Goal: Task Accomplishment & Management: Use online tool/utility

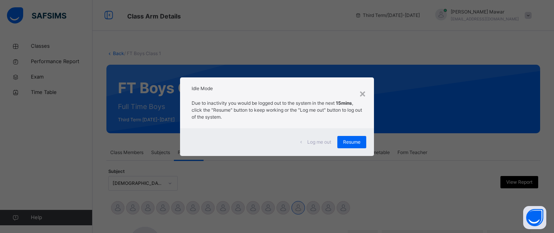
click at [309, 143] on span "Log me out" at bounding box center [319, 142] width 24 height 7
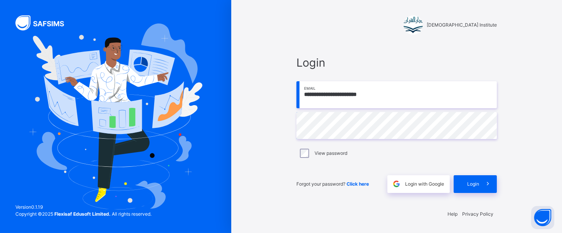
click at [353, 94] on input "**********" at bounding box center [397, 94] width 201 height 27
type input "**********"
click at [477, 177] on div "Login" at bounding box center [475, 184] width 43 height 18
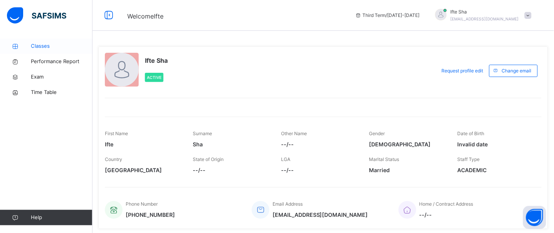
click at [30, 46] on icon at bounding box center [15, 47] width 31 height 6
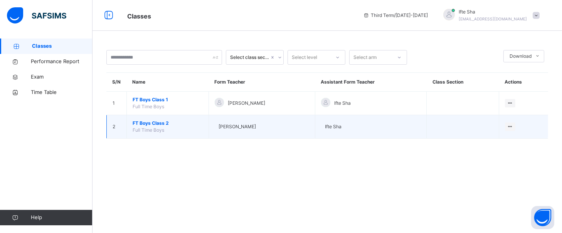
click at [150, 119] on td "FT Boys Class 2 Full Time Boys" at bounding box center [168, 127] width 82 height 24
click at [150, 121] on span "FT Boys Class 2" at bounding box center [168, 123] width 70 height 7
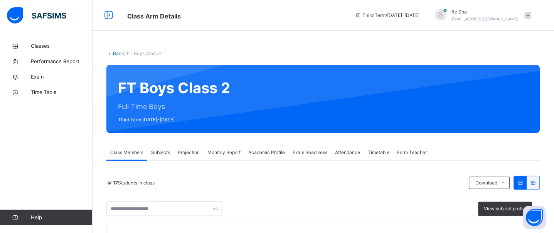
click at [192, 148] on div "Projection" at bounding box center [189, 152] width 30 height 15
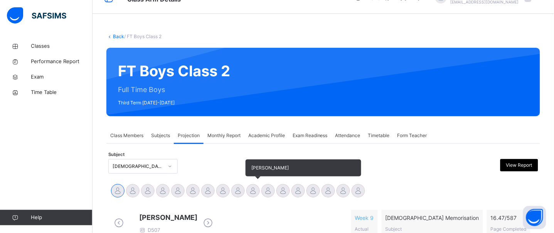
scroll to position [99, 0]
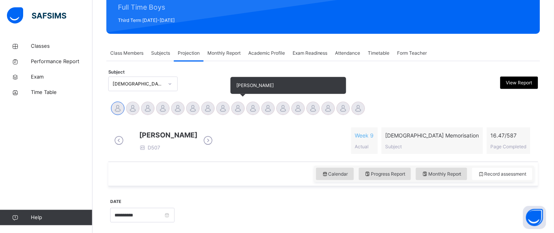
click at [234, 109] on div at bounding box center [237, 108] width 13 height 13
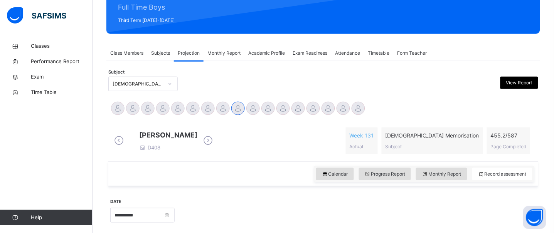
scroll to position [171, 0]
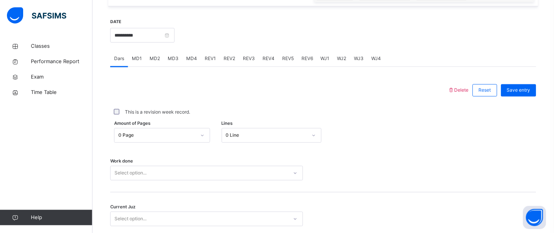
click at [159, 144] on div "Amount of Pages 0 Page Lines 0 Line" at bounding box center [323, 136] width 426 height 22
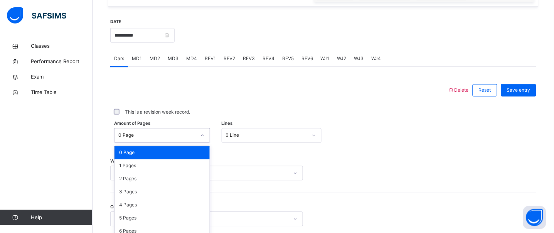
click at [158, 147] on div "0 Page 1 Pages 2 Pages 3 Pages 4 Pages 5 Pages 6 Pages 7 Pages 8 Pages 9 Pages …" at bounding box center [162, 205] width 95 height 116
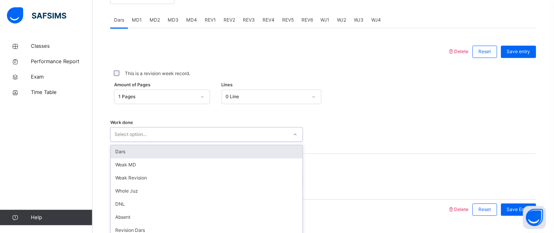
scroll to position [346, 0]
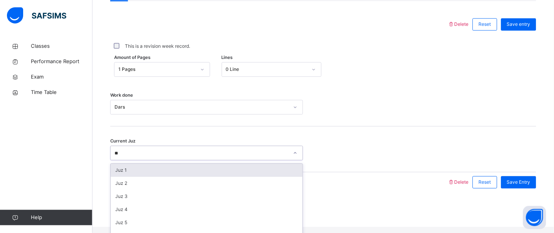
type input "**"
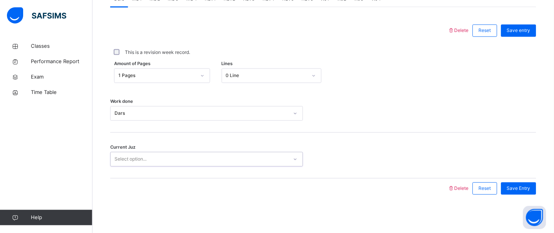
scroll to position [343, 0]
click at [139, 163] on div "Select option..." at bounding box center [131, 159] width 32 height 15
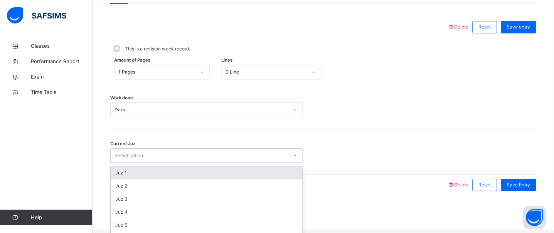
scroll to position [346, 0]
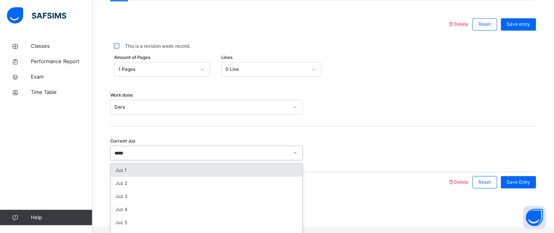
type input "******"
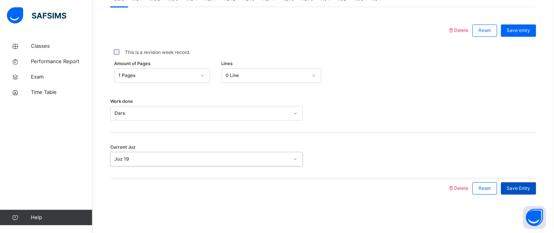
click at [517, 188] on span "Save Entry" at bounding box center [519, 188] width 24 height 7
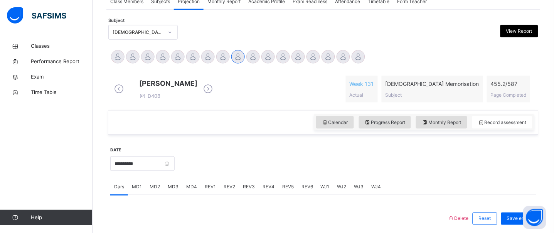
scroll to position [172, 0]
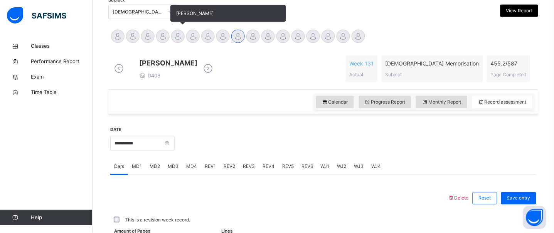
click at [177, 35] on div at bounding box center [177, 36] width 13 height 13
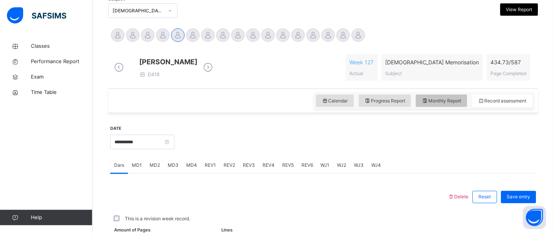
scroll to position [174, 0]
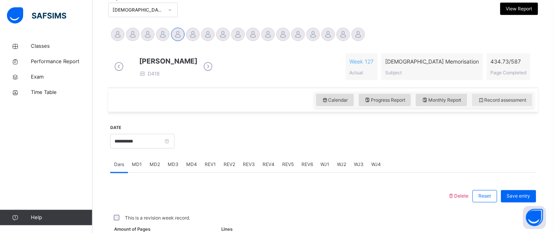
click at [533, 106] on div "Record assessment" at bounding box center [502, 100] width 60 height 12
click at [462, 104] on span "Monthly Report" at bounding box center [442, 100] width 40 height 7
select select "****"
select select "*"
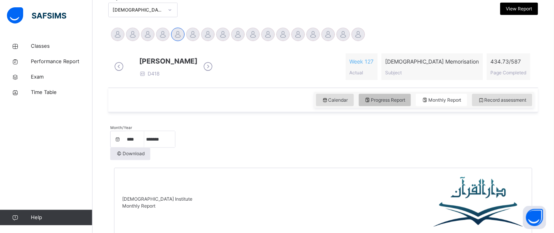
click at [385, 102] on div "Progress Report" at bounding box center [385, 100] width 52 height 12
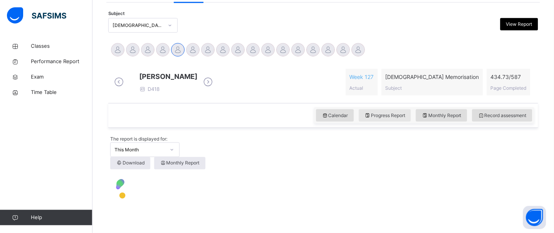
click at [385, 101] on div "[PERSON_NAME] Asmi D418 Week 127 Actual [DEMOGRAPHIC_DATA] Memorisation Subject…" at bounding box center [323, 82] width 426 height 38
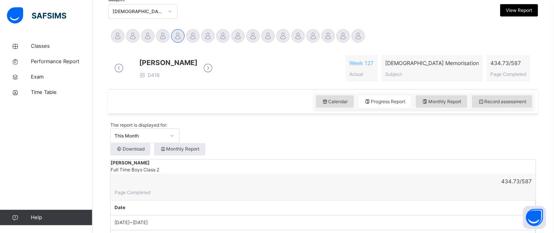
scroll to position [178, 0]
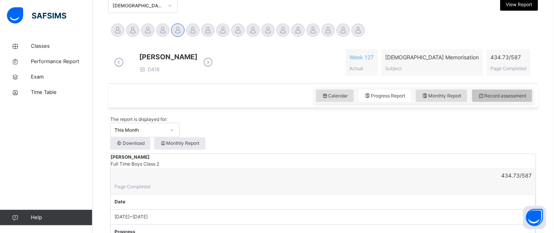
click at [504, 102] on div "Record assessment" at bounding box center [502, 96] width 60 height 12
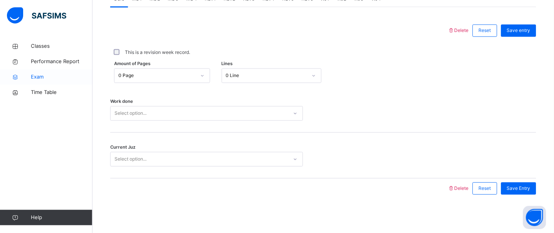
click at [36, 79] on span "Exam" at bounding box center [62, 77] width 62 height 8
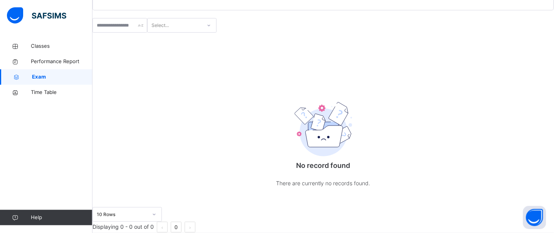
scroll to position [115, 0]
click at [147, 18] on input "text" at bounding box center [120, 25] width 55 height 15
click at [202, 20] on div "Select..." at bounding box center [175, 26] width 54 height 12
click at [107, 18] on input "text" at bounding box center [120, 25] width 55 height 15
type input "*"
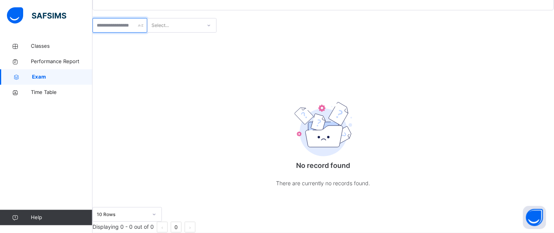
click at [107, 18] on input "text" at bounding box center [120, 25] width 55 height 15
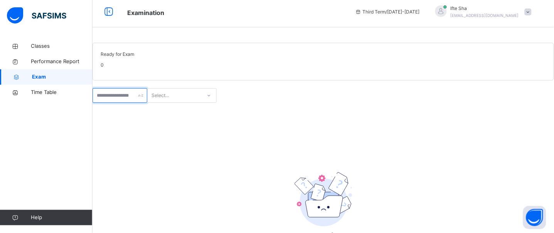
scroll to position [0, 0]
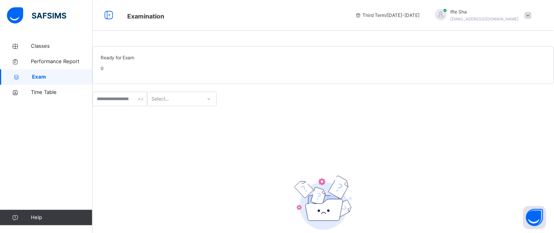
click at [104, 71] on span "0" at bounding box center [102, 69] width 3 height 6
click at [57, 48] on span "Classes" at bounding box center [62, 46] width 62 height 8
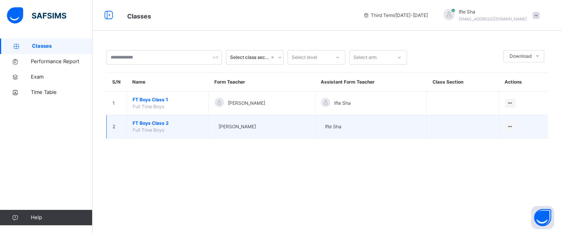
click at [149, 123] on span "FT Boys Class 2" at bounding box center [168, 123] width 70 height 7
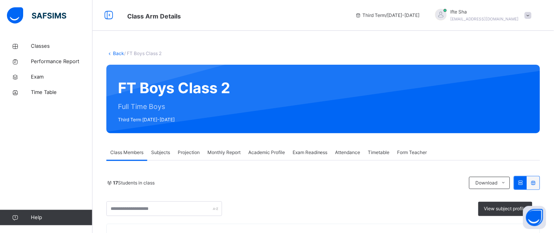
scroll to position [82, 0]
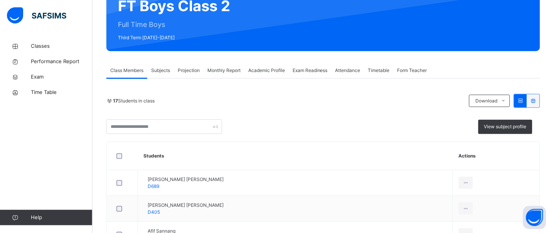
click at [328, 67] on span "Exam Readiness" at bounding box center [310, 70] width 35 height 7
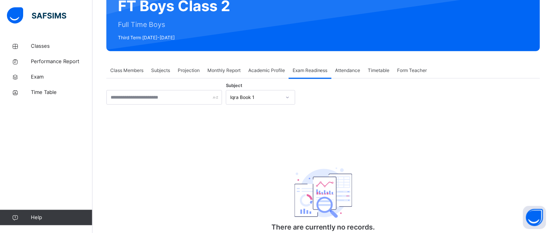
click at [256, 95] on div "Iqra Book 1" at bounding box center [255, 97] width 51 height 7
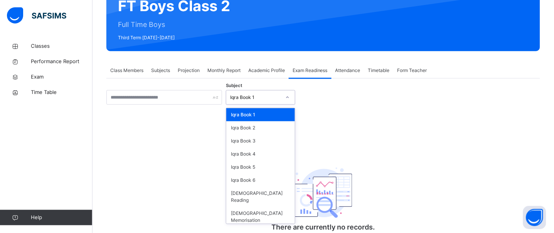
click at [256, 95] on div "Iqra Book 1" at bounding box center [255, 97] width 51 height 7
click at [234, 207] on div "[DEMOGRAPHIC_DATA] Memorisation" at bounding box center [260, 217] width 69 height 20
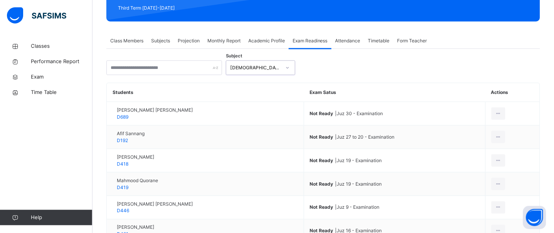
scroll to position [115, 0]
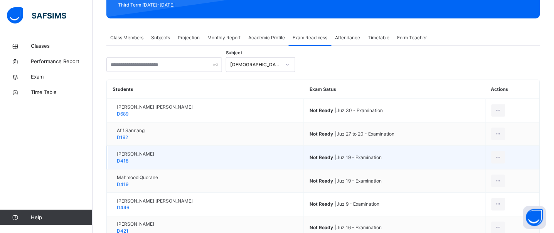
click at [358, 161] on span "Not Ready | Juz 19 - Examination" at bounding box center [395, 157] width 170 height 7
click at [506, 154] on div at bounding box center [499, 158] width 14 height 12
click at [473, 190] on div "Mark as Ready for Exam" at bounding box center [476, 189] width 52 height 8
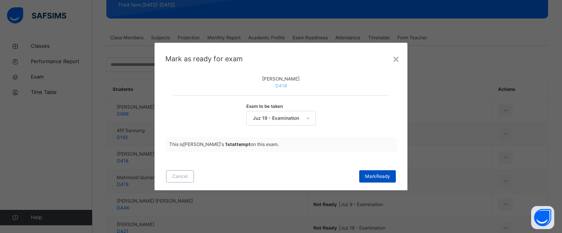
click at [380, 180] on span "[PERSON_NAME]" at bounding box center [377, 176] width 25 height 7
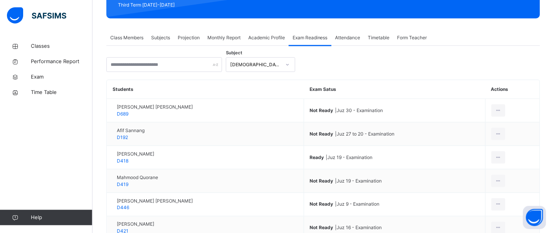
click at [193, 34] on span "Projection" at bounding box center [189, 37] width 22 height 7
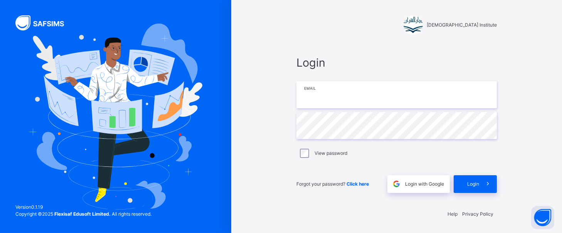
type input "**********"
click at [303, 160] on div "**********" at bounding box center [397, 123] width 201 height 138
click at [303, 158] on div "View password" at bounding box center [397, 153] width 201 height 16
click at [545, 177] on div "**********" at bounding box center [396, 116] width 331 height 233
click at [470, 177] on div "Login" at bounding box center [475, 184] width 43 height 18
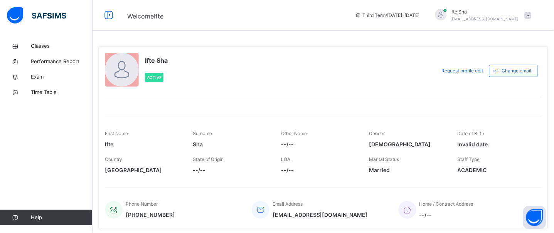
click at [215, 69] on div "Ifte Sha Active" at bounding box center [268, 71] width 327 height 36
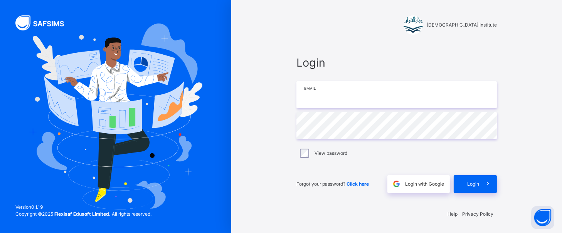
type input "**********"
